Goal: Task Accomplishment & Management: Use online tool/utility

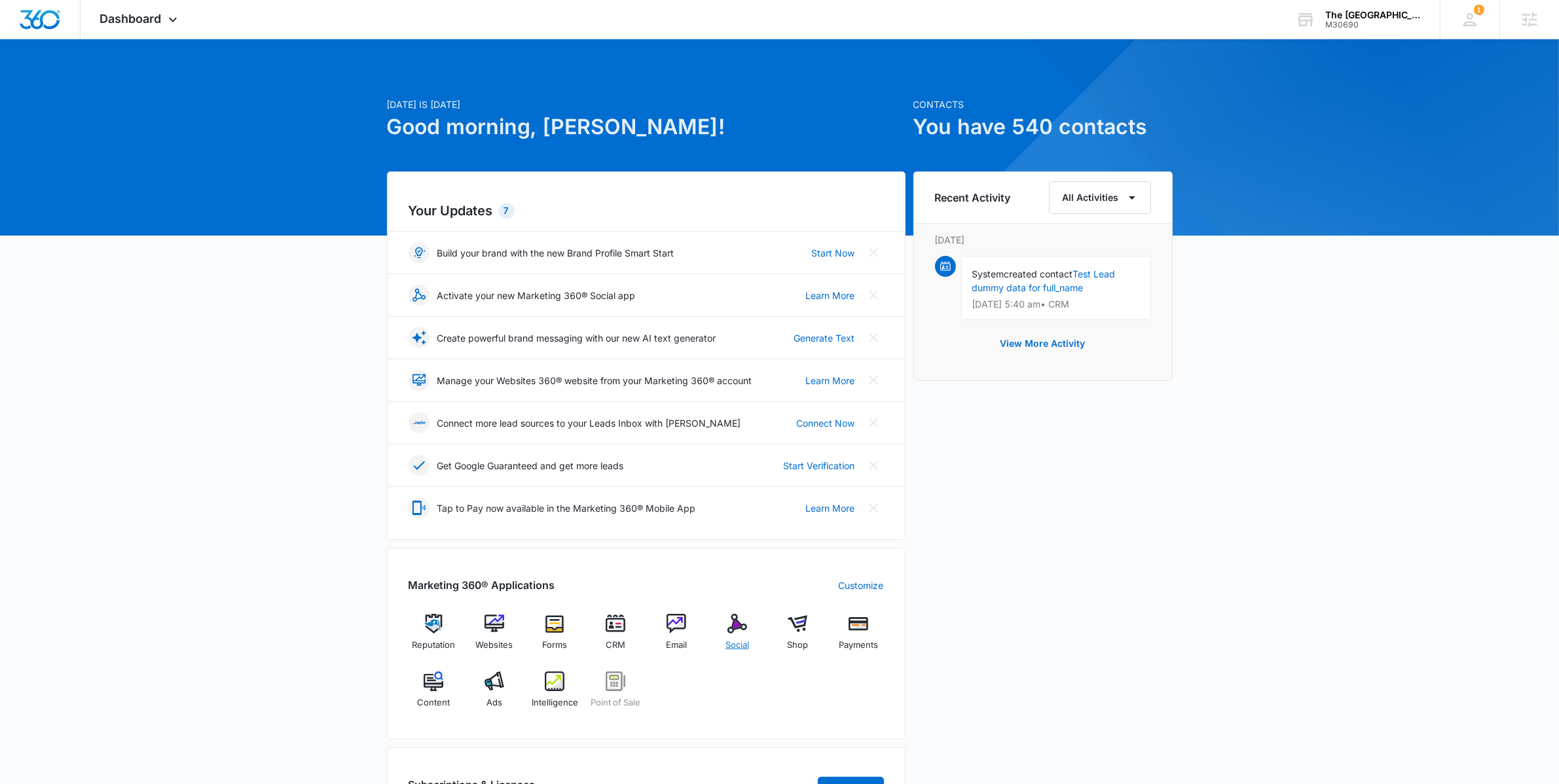
click at [758, 624] on div "Social" at bounding box center [737, 638] width 51 height 47
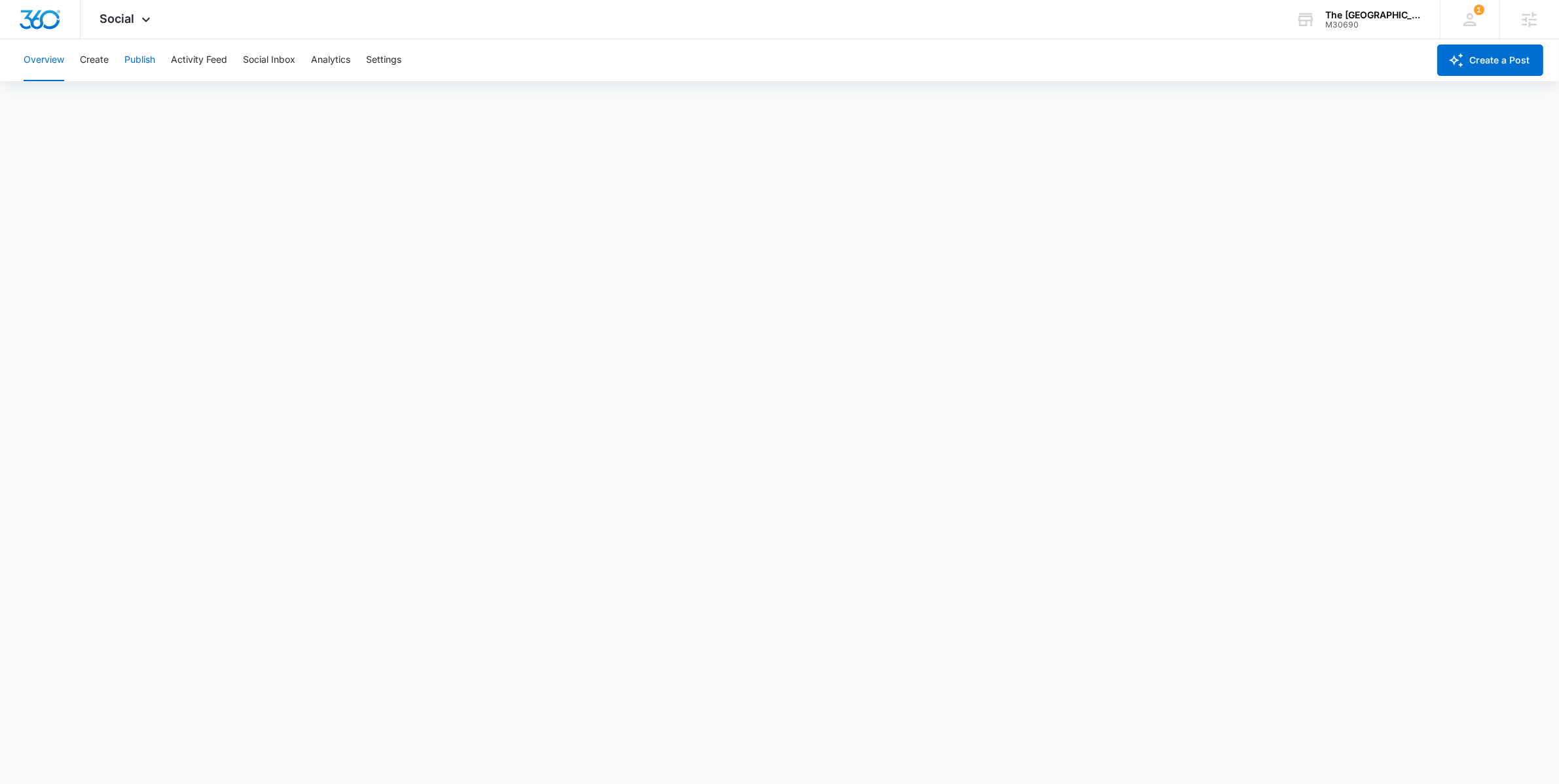
click at [129, 65] on button "Publish" at bounding box center [140, 60] width 31 height 42
click at [188, 61] on button "Activity Feed" at bounding box center [199, 60] width 56 height 42
click at [97, 62] on button "Create" at bounding box center [94, 60] width 29 height 42
click at [121, 107] on button "Approvals" at bounding box center [128, 100] width 44 height 37
